Goal: Task Accomplishment & Management: Use online tool/utility

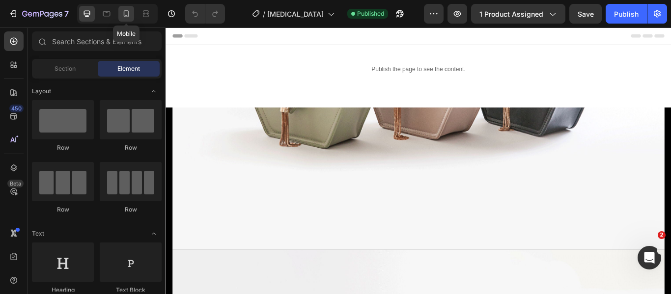
click at [128, 13] on icon at bounding box center [126, 14] width 10 height 10
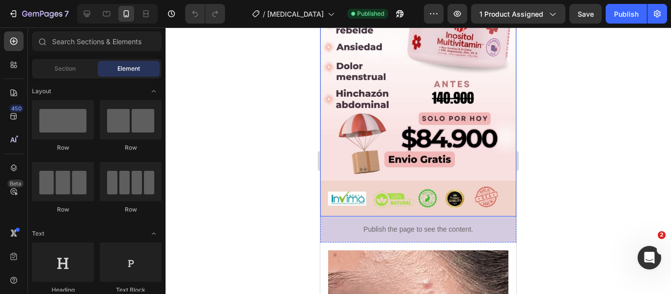
scroll to position [491, 0]
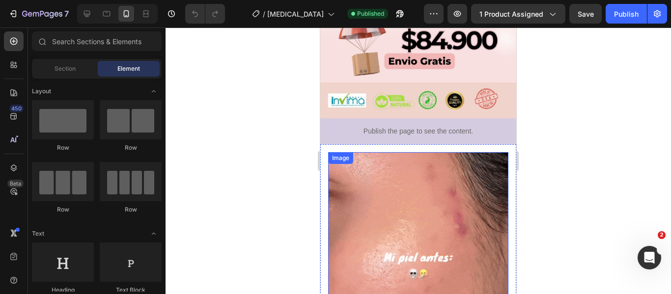
drag, startPoint x: 408, startPoint y: 181, endPoint x: 349, endPoint y: 190, distance: 59.6
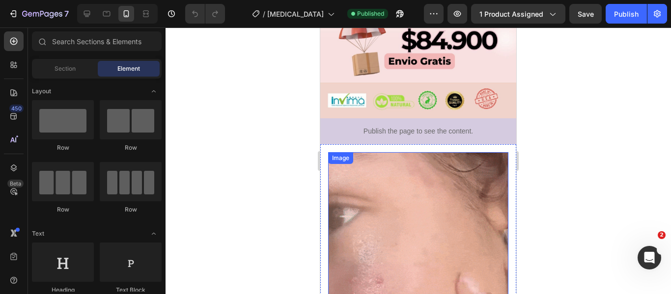
click at [407, 182] on img at bounding box center [418, 272] width 180 height 240
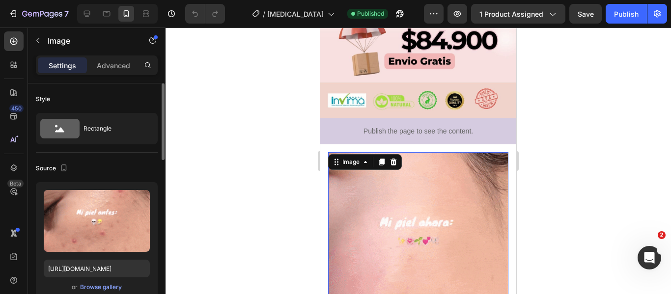
scroll to position [49, 0]
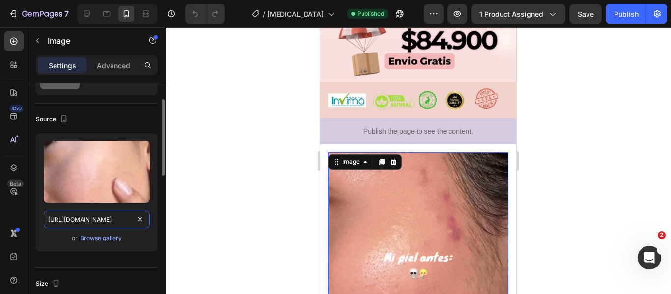
click at [96, 220] on input "https://cdn.shopify.com/s/files/1/0898/8966/9413/files/gempages_574432039499990…" at bounding box center [97, 220] width 106 height 18
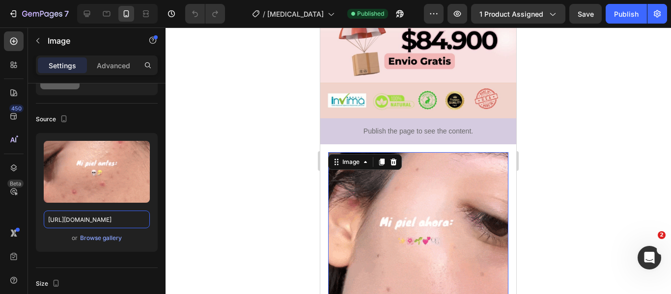
scroll to position [0, 0]
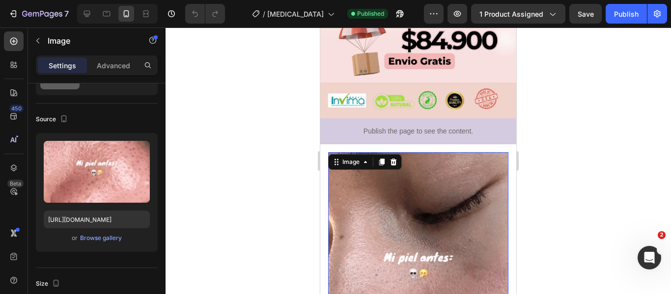
click at [233, 192] on div at bounding box center [418, 161] width 505 height 267
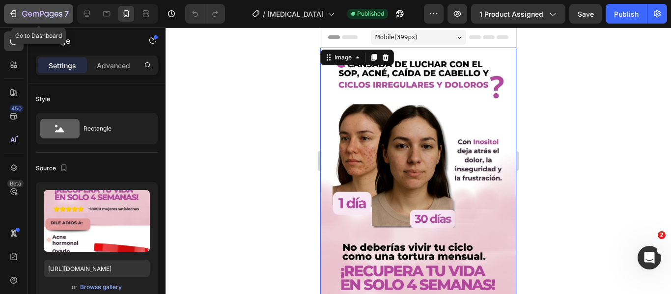
click at [41, 8] on div "7" at bounding box center [45, 14] width 47 height 12
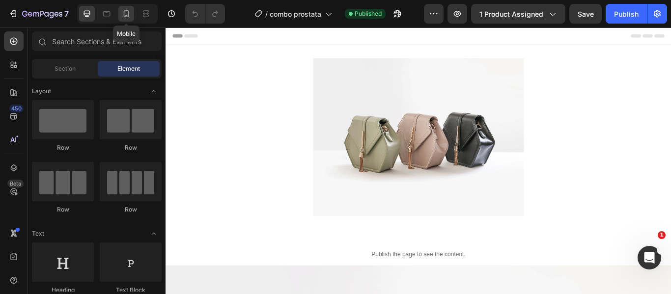
click at [130, 15] on icon at bounding box center [126, 14] width 10 height 10
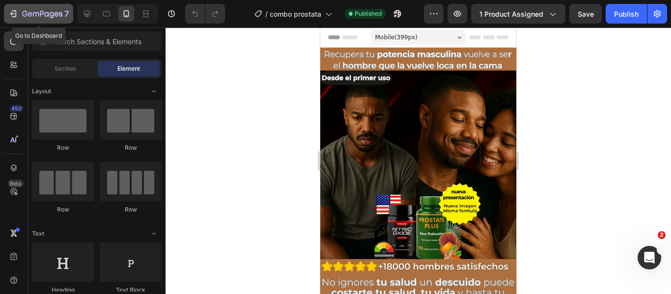
drag, startPoint x: 49, startPoint y: 10, endPoint x: 54, endPoint y: 16, distance: 7.7
click at [49, 11] on icon "button" at bounding box center [42, 14] width 40 height 8
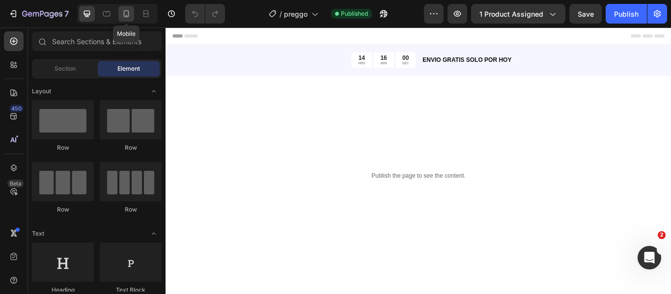
click at [127, 18] on icon at bounding box center [126, 14] width 10 height 10
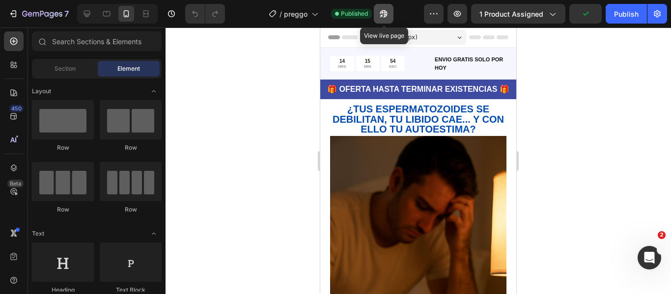
click at [384, 16] on icon "button" at bounding box center [384, 14] width 10 height 10
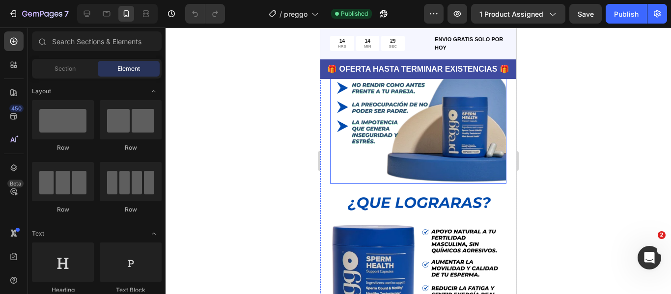
scroll to position [196, 0]
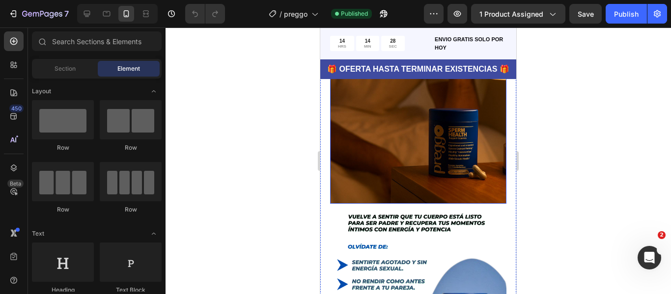
click at [378, 136] on img at bounding box center [418, 72] width 176 height 265
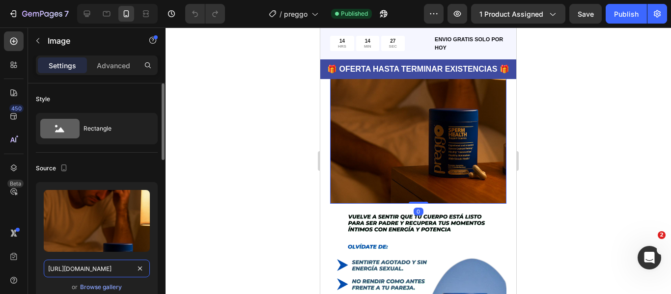
click at [86, 265] on input "[URL][DOMAIN_NAME]" at bounding box center [97, 269] width 106 height 18
click at [85, 265] on input "[URL][DOMAIN_NAME]" at bounding box center [97, 269] width 106 height 18
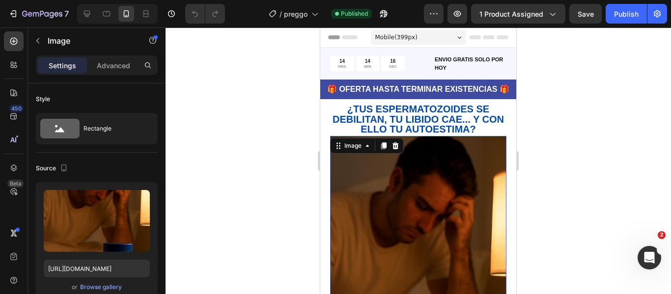
click at [464, 213] on img at bounding box center [418, 268] width 176 height 265
click at [92, 269] on input "[URL][DOMAIN_NAME]" at bounding box center [97, 269] width 106 height 18
click at [91, 268] on input "[URL][DOMAIN_NAME]" at bounding box center [97, 269] width 106 height 18
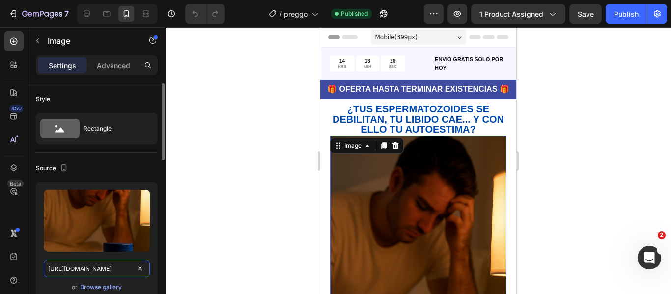
click at [91, 268] on input "[URL][DOMAIN_NAME]" at bounding box center [97, 269] width 106 height 18
click at [238, 207] on div at bounding box center [418, 161] width 505 height 267
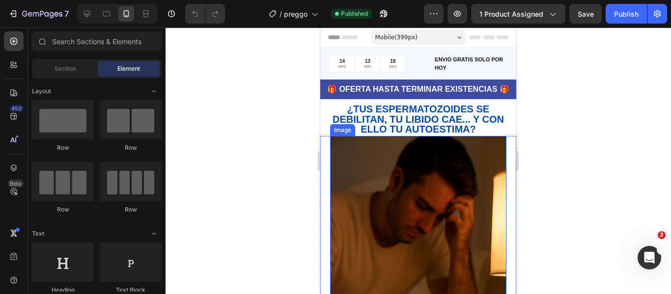
click at [373, 196] on img at bounding box center [418, 268] width 176 height 265
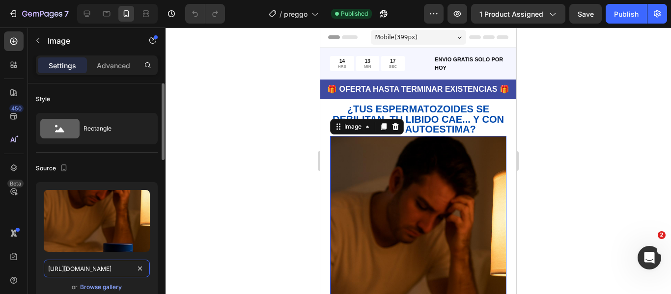
click at [84, 268] on input "[URL][DOMAIN_NAME]" at bounding box center [97, 269] width 106 height 18
click at [89, 271] on input "[URL][DOMAIN_NAME]" at bounding box center [97, 269] width 106 height 18
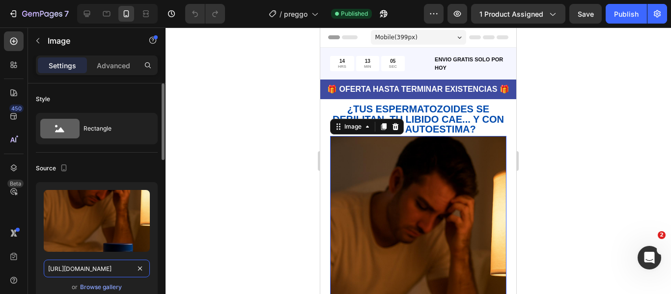
click at [93, 270] on input "[URL][DOMAIN_NAME]" at bounding box center [97, 269] width 106 height 18
click at [88, 274] on input "[URL][DOMAIN_NAME]" at bounding box center [97, 269] width 106 height 18
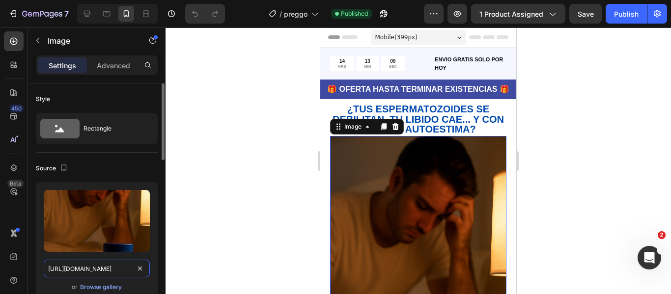
click at [88, 274] on input "[URL][DOMAIN_NAME]" at bounding box center [97, 269] width 106 height 18
click at [99, 269] on input "[URL][DOMAIN_NAME]" at bounding box center [97, 269] width 106 height 18
click at [88, 269] on input "[URL][DOMAIN_NAME]" at bounding box center [97, 269] width 106 height 18
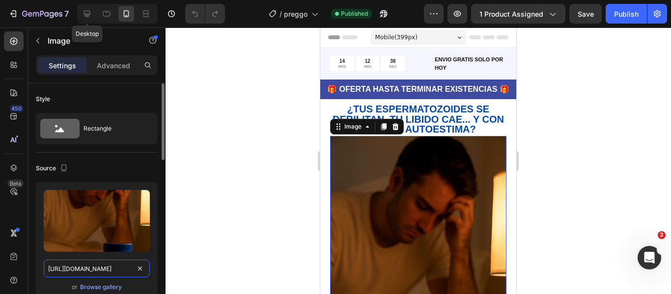
click at [88, 269] on input "[URL][DOMAIN_NAME]" at bounding box center [97, 269] width 106 height 18
click at [93, 268] on input "[URL][DOMAIN_NAME]" at bounding box center [97, 269] width 106 height 18
click at [93, 269] on input "[URL][DOMAIN_NAME]" at bounding box center [97, 269] width 106 height 18
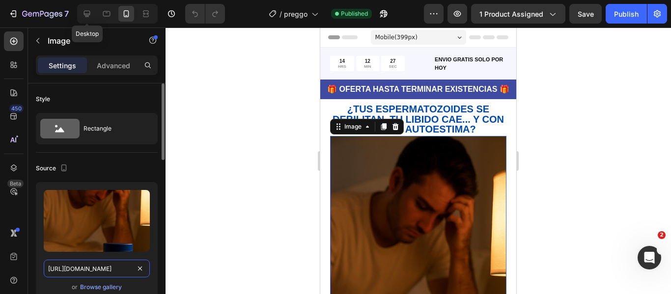
click at [93, 269] on input "[URL][DOMAIN_NAME]" at bounding box center [97, 269] width 106 height 18
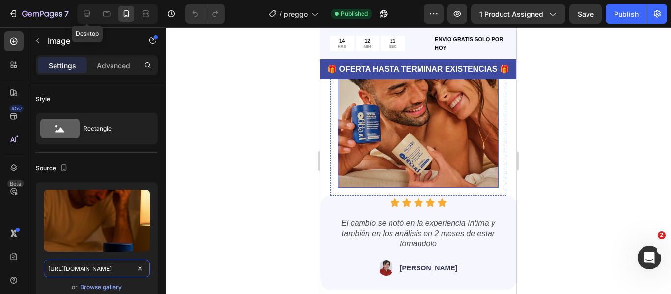
scroll to position [1179, 0]
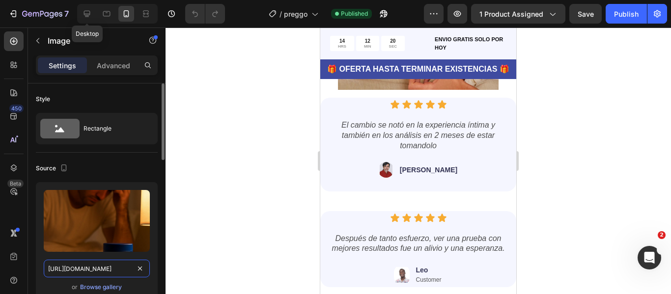
click at [68, 272] on input "[URL][DOMAIN_NAME]" at bounding box center [97, 269] width 106 height 18
click at [101, 272] on input "[URL][DOMAIN_NAME]" at bounding box center [97, 269] width 106 height 18
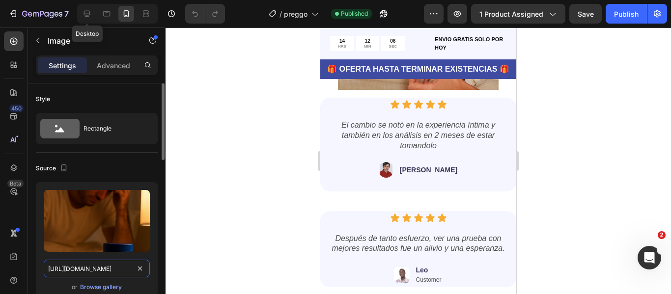
click at [101, 272] on input "[URL][DOMAIN_NAME]" at bounding box center [97, 269] width 106 height 18
click at [101, 269] on input "[URL][DOMAIN_NAME]" at bounding box center [97, 269] width 106 height 18
click at [260, 228] on div at bounding box center [418, 161] width 505 height 267
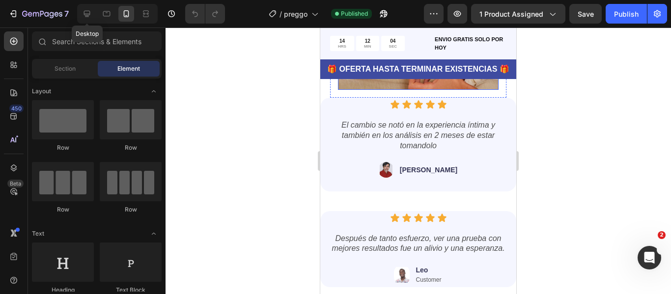
click at [387, 90] on img at bounding box center [418, 9] width 161 height 161
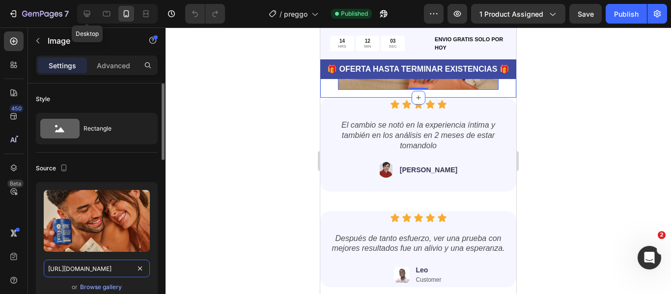
click at [95, 268] on input "[URL][DOMAIN_NAME]" at bounding box center [97, 269] width 106 height 18
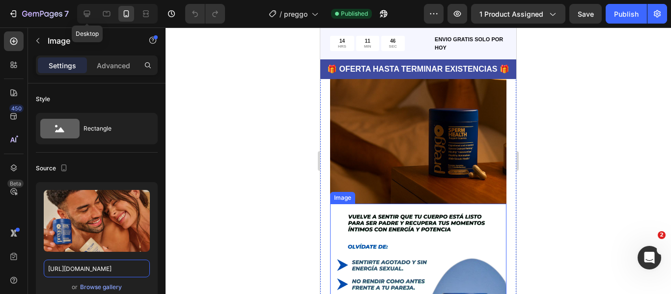
scroll to position [0, 0]
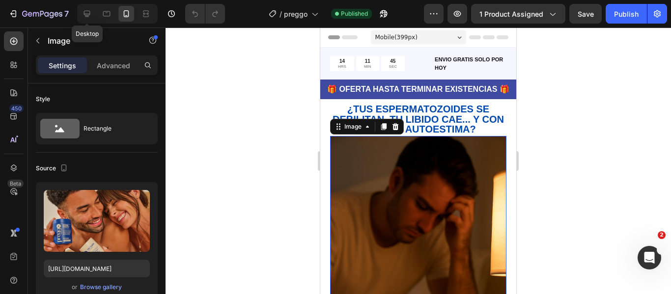
click at [383, 203] on img at bounding box center [418, 268] width 176 height 265
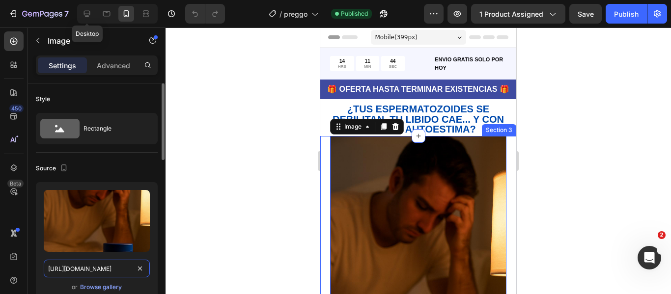
click at [102, 273] on input "[URL][DOMAIN_NAME]" at bounding box center [97, 269] width 106 height 18
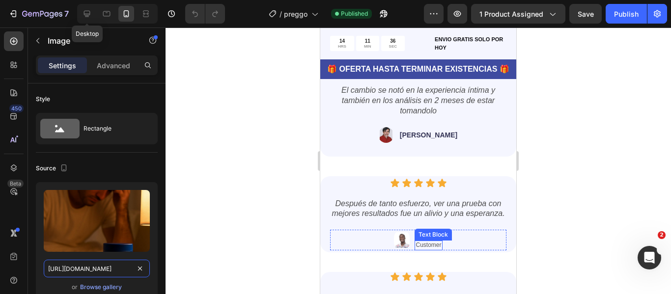
scroll to position [1179, 0]
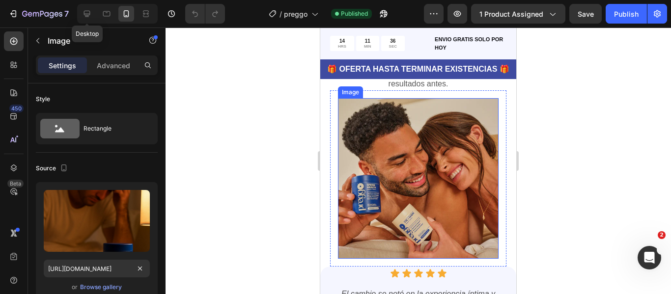
click at [414, 223] on img at bounding box center [418, 178] width 161 height 161
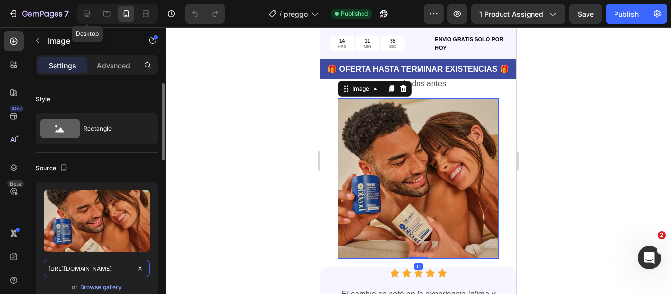
click at [96, 269] on input "[URL][DOMAIN_NAME]" at bounding box center [97, 269] width 106 height 18
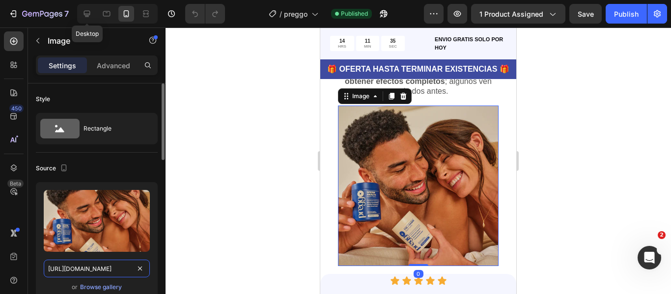
paste input "[DOMAIN_NAME][URL]"
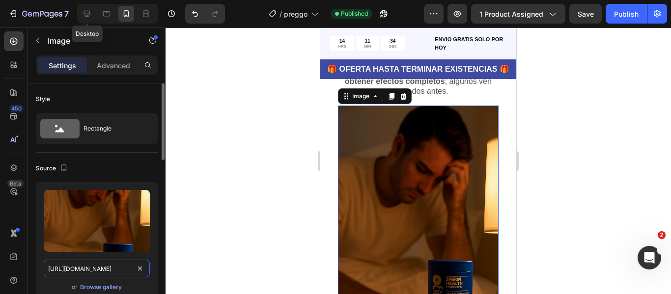
scroll to position [0, 10]
type input "[URL][DOMAIN_NAME]"
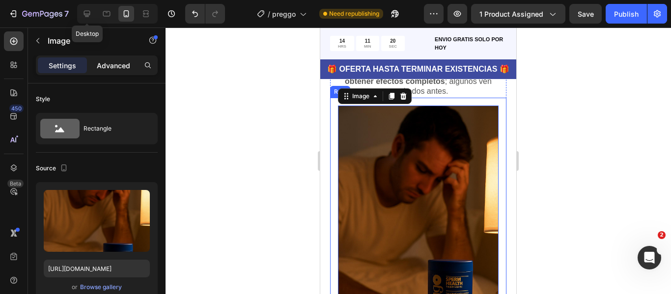
click at [118, 63] on p "Advanced" at bounding box center [113, 65] width 33 height 10
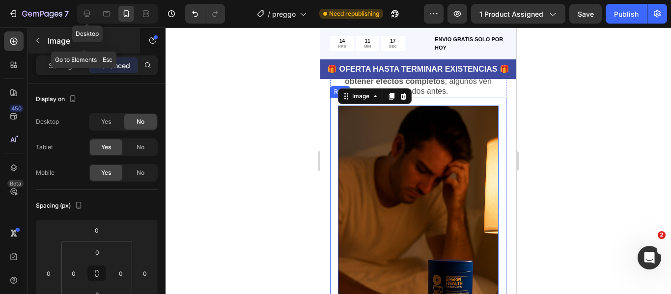
click at [51, 41] on p "Image" at bounding box center [90, 41] width 84 height 12
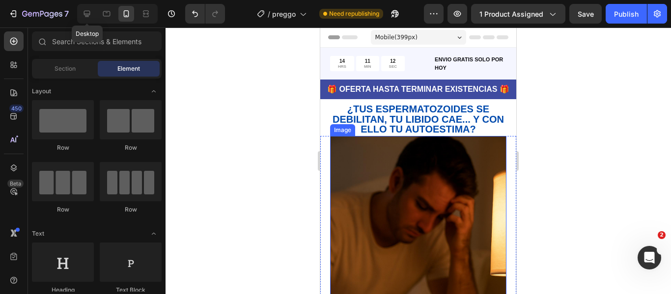
click at [373, 232] on img at bounding box center [418, 268] width 176 height 265
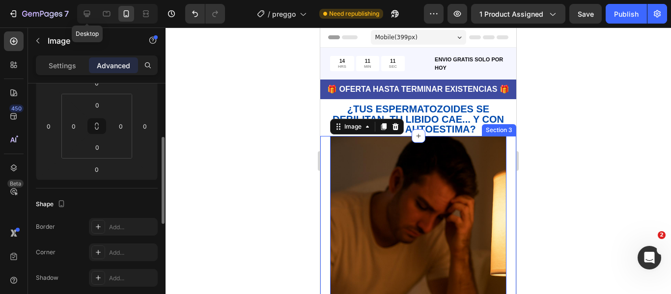
scroll to position [295, 0]
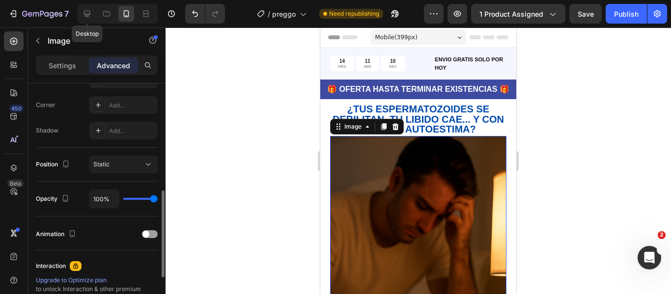
click at [455, 223] on img at bounding box center [418, 268] width 176 height 265
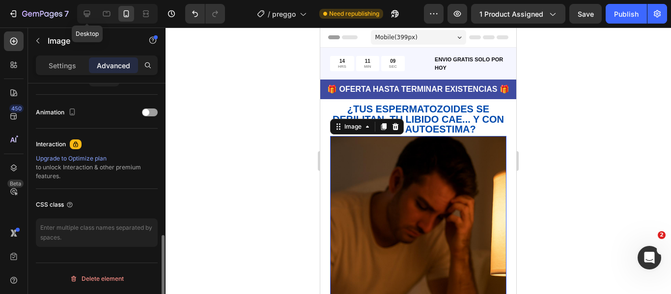
scroll to position [220, 0]
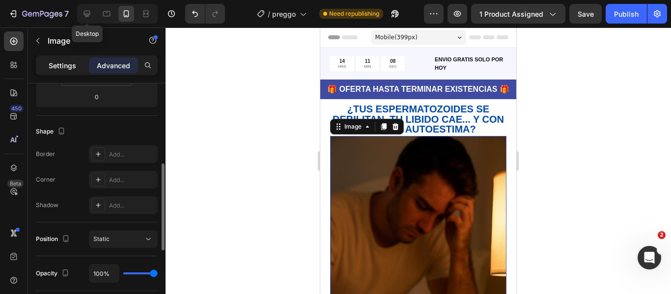
click at [66, 71] on div "Settings" at bounding box center [62, 65] width 49 height 16
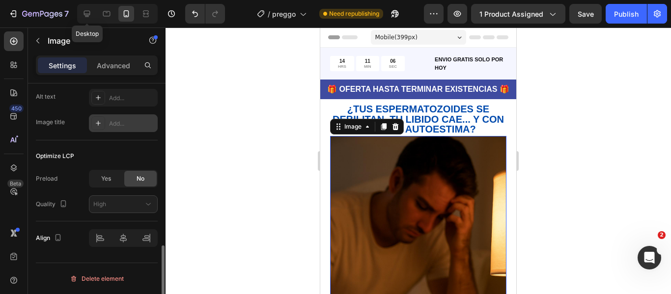
scroll to position [356, 0]
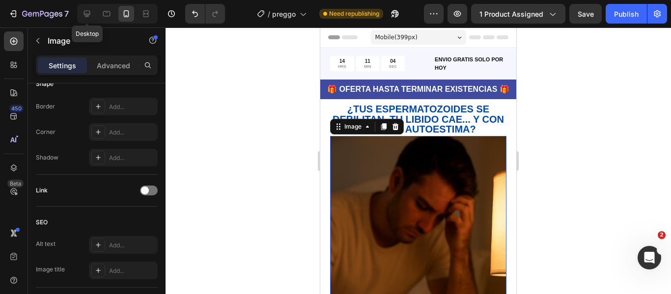
click at [394, 192] on img at bounding box center [418, 268] width 176 height 265
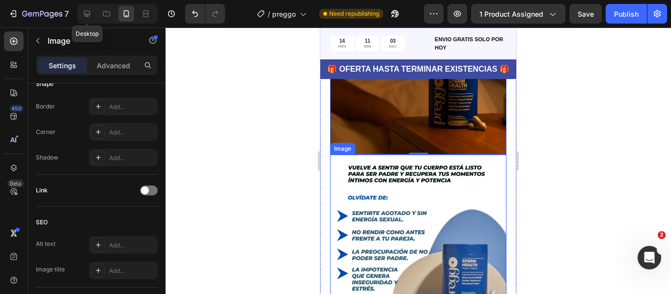
scroll to position [147, 0]
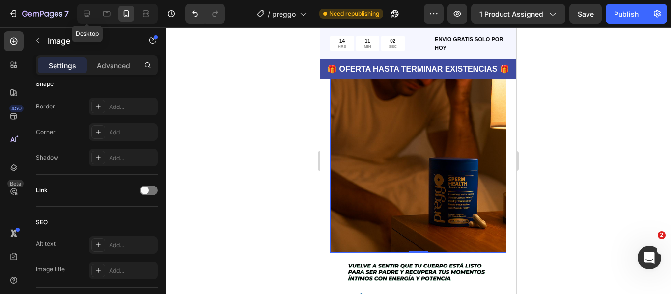
click at [429, 156] on img at bounding box center [418, 121] width 176 height 265
click at [404, 156] on img at bounding box center [418, 121] width 176 height 265
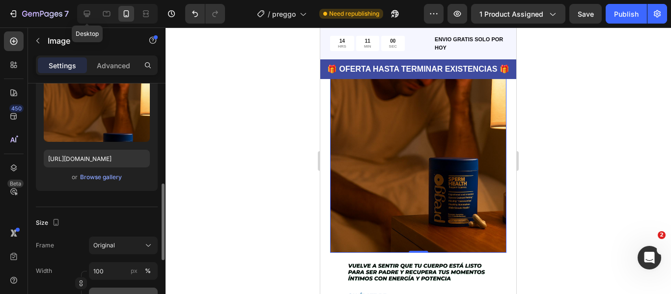
scroll to position [61, 0]
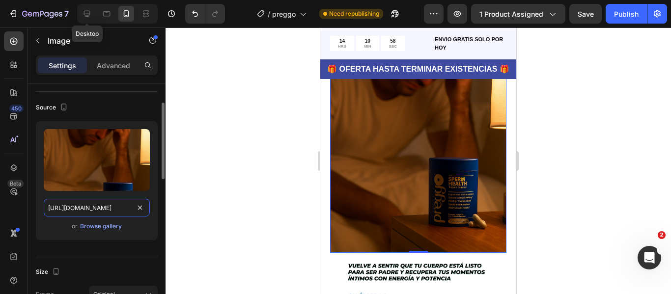
click at [102, 205] on input "[URL][DOMAIN_NAME]" at bounding box center [97, 208] width 106 height 18
paste input "[DOMAIN_NAME][URL]"
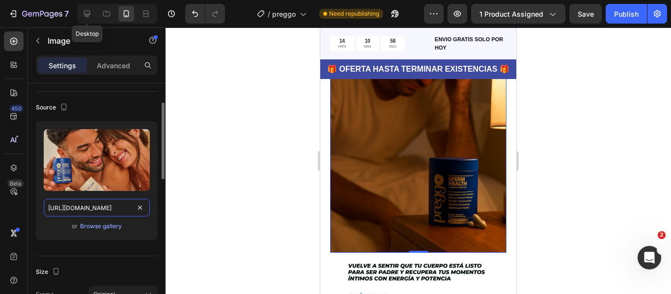
scroll to position [0, 311]
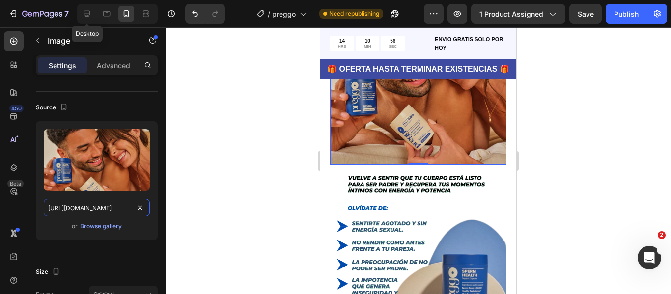
type input "[URL][DOMAIN_NAME]"
click at [585, 139] on div at bounding box center [418, 161] width 505 height 267
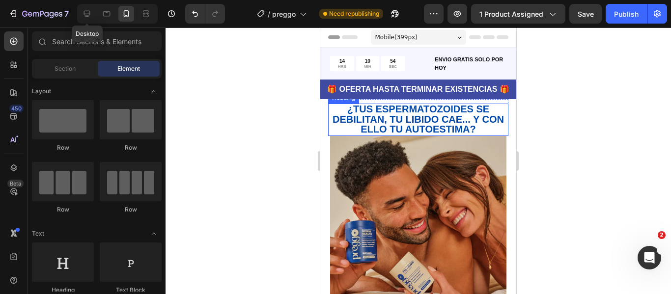
click at [374, 107] on span "¿TUS ESPERMATOZOIDES SE DEBILITAN, TU LIBIDO CAE... Y CON ELLO TU AUTOESTIMA?" at bounding box center [418, 119] width 171 height 31
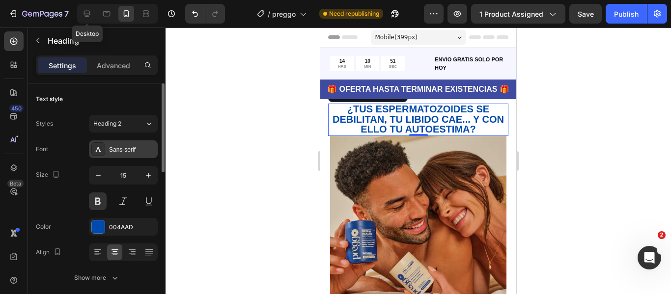
click at [96, 150] on icon at bounding box center [98, 149] width 8 height 8
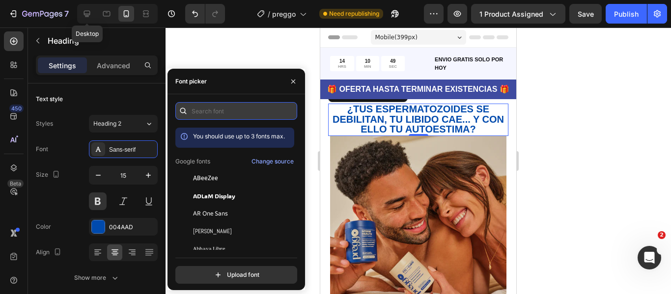
click at [230, 116] on input "text" at bounding box center [236, 111] width 122 height 18
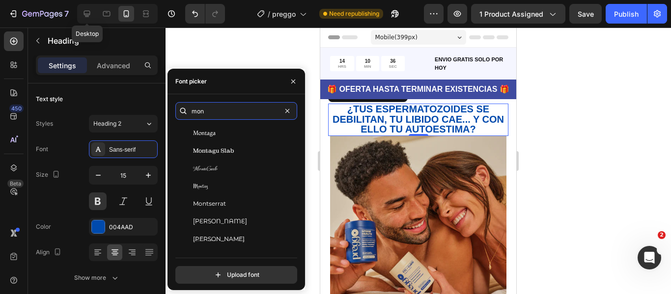
scroll to position [639, 0]
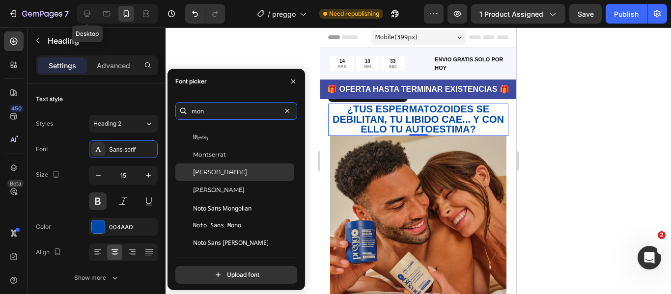
type input "mon"
click at [225, 176] on span "[PERSON_NAME]" at bounding box center [220, 172] width 54 height 9
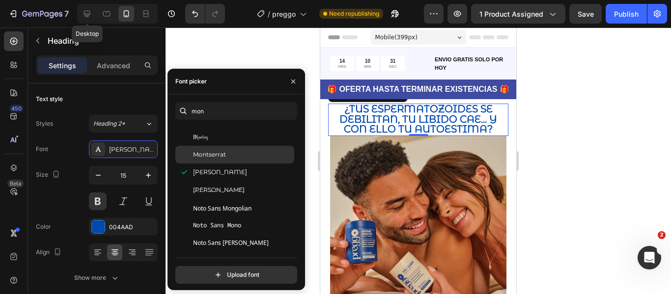
click at [200, 154] on span "Montserrat" at bounding box center [209, 154] width 33 height 9
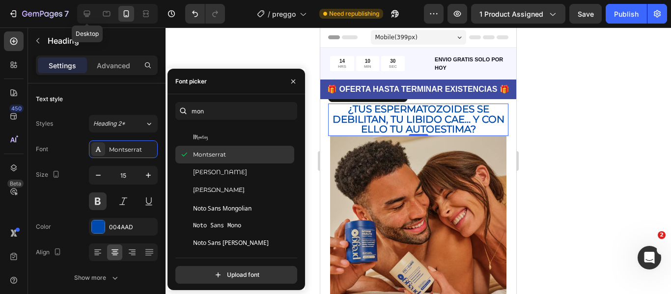
click at [182, 154] on icon at bounding box center [184, 155] width 10 height 10
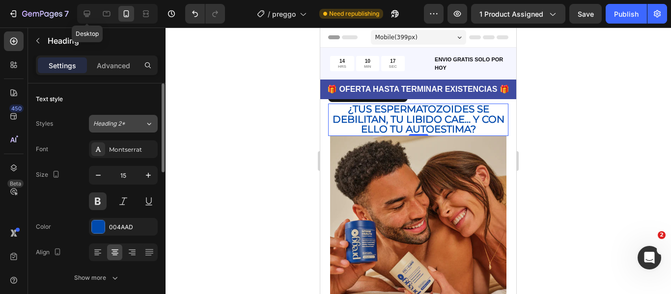
click at [115, 126] on span "Heading 2*" at bounding box center [109, 123] width 32 height 9
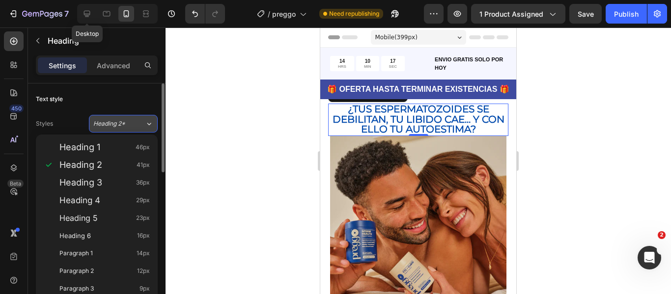
click at [118, 125] on span "Heading 2*" at bounding box center [109, 123] width 32 height 9
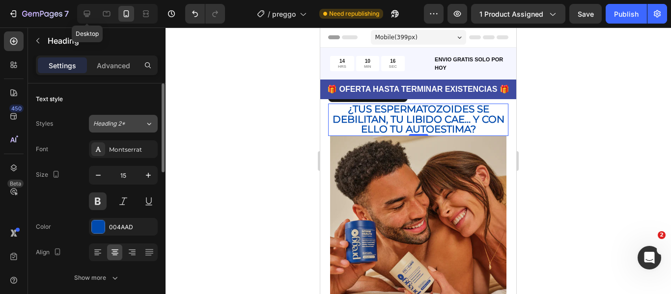
click at [118, 125] on span "Heading 2*" at bounding box center [109, 123] width 32 height 9
click at [208, 163] on div at bounding box center [418, 161] width 505 height 267
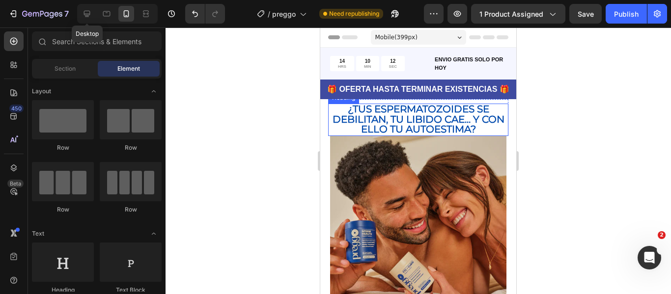
click at [404, 112] on span "¿TUS ESPERMATOZOIDES SE DEBILITAN, TU LIBIDO CAE... Y CON ELLO TU AUTOESTIMA?" at bounding box center [419, 119] width 172 height 32
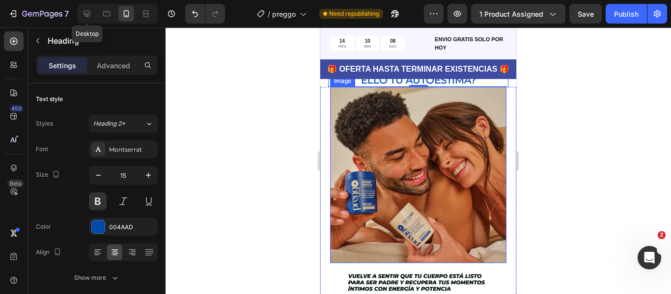
scroll to position [147, 0]
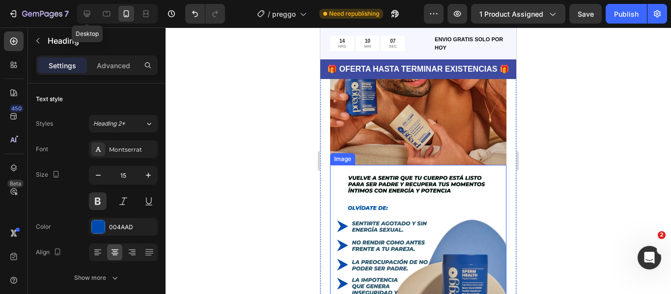
click at [412, 179] on img at bounding box center [418, 253] width 176 height 176
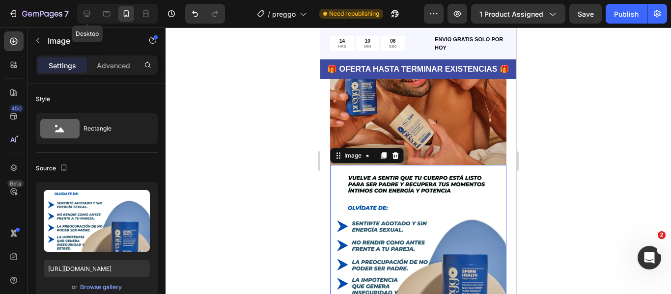
click at [387, 178] on img at bounding box center [418, 253] width 176 height 176
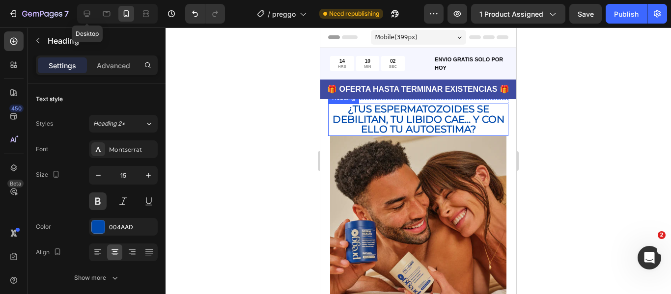
click at [392, 120] on span "¿TUS ESPERMATOZOIDES SE DEBILITAN, TU LIBIDO CAE... Y CON ELLO TU AUTOESTIMA?" at bounding box center [419, 119] width 172 height 32
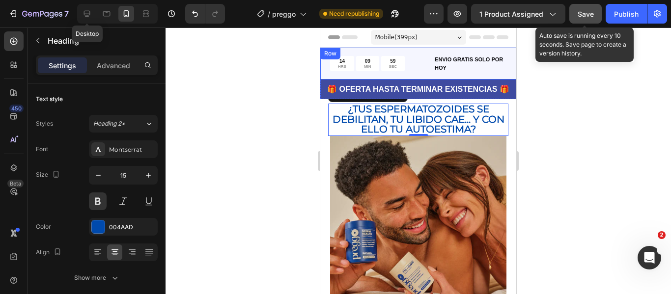
click at [588, 17] on span "Save" at bounding box center [586, 14] width 16 height 8
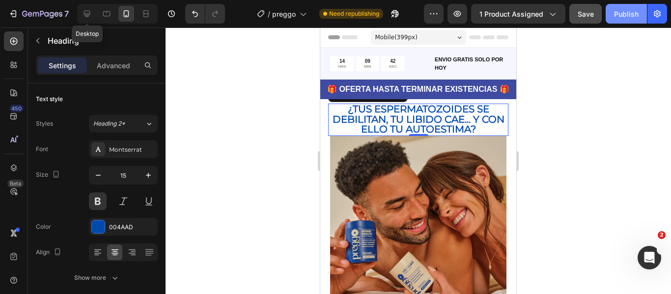
click at [624, 16] on div "Publish" at bounding box center [626, 14] width 25 height 10
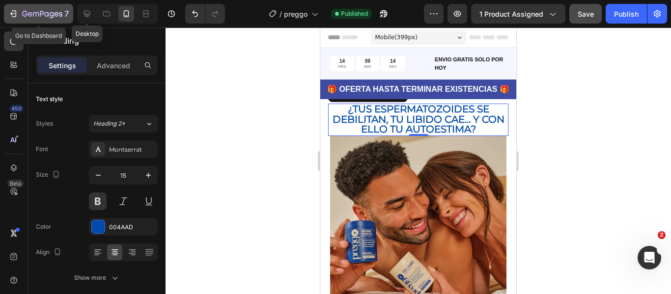
click at [28, 19] on div "7" at bounding box center [45, 14] width 47 height 12
